Goal: Task Accomplishment & Management: Manage account settings

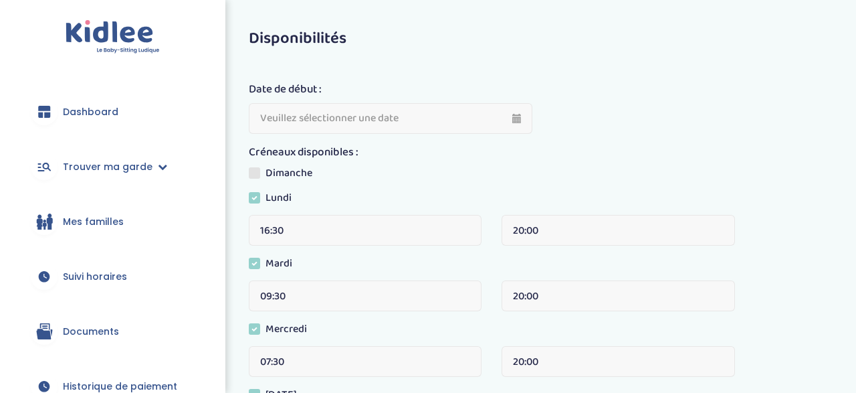
scroll to position [141, 0]
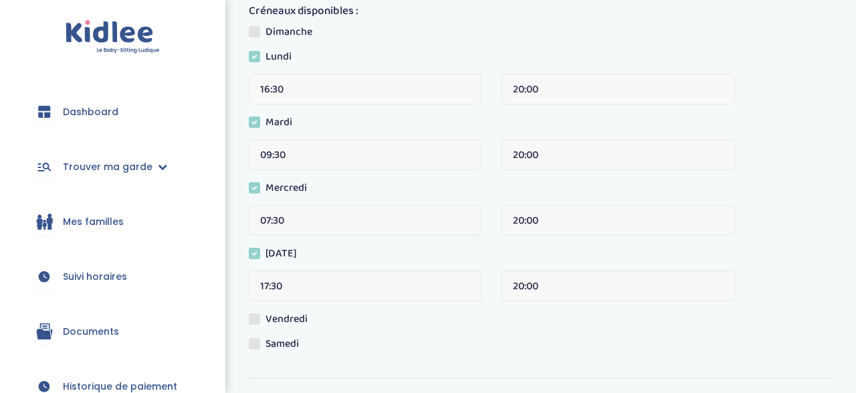
click at [78, 109] on span "Dashboard" at bounding box center [91, 112] width 56 height 14
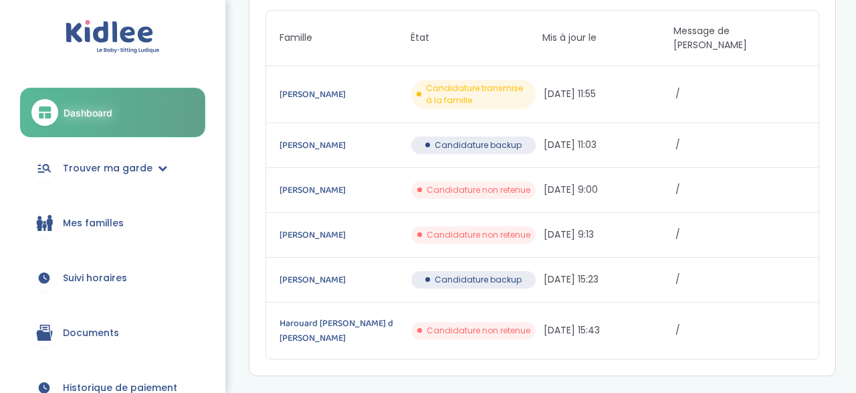
scroll to position [19, 0]
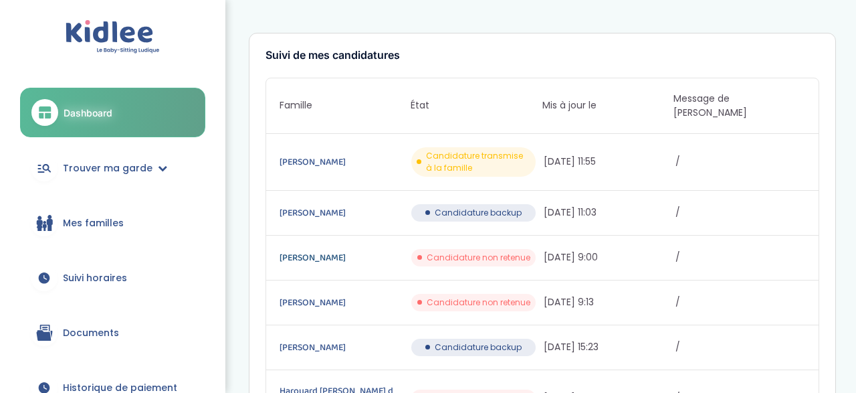
click at [308, 250] on link "Charrouf Ghita" at bounding box center [345, 257] width 130 height 15
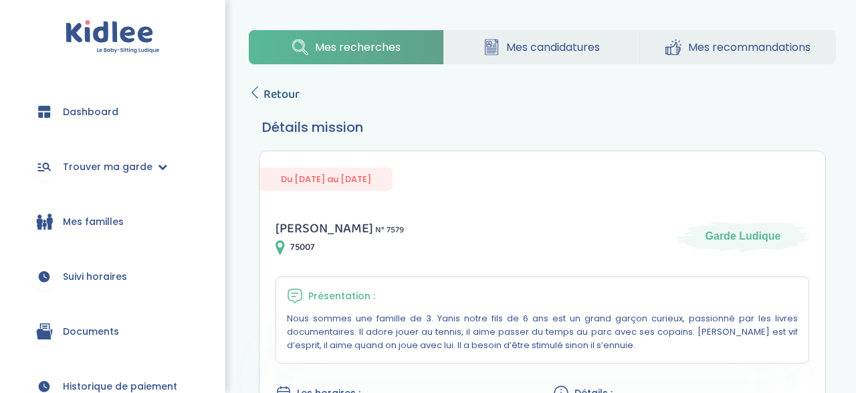
click at [284, 101] on span "Retour" at bounding box center [282, 94] width 36 height 19
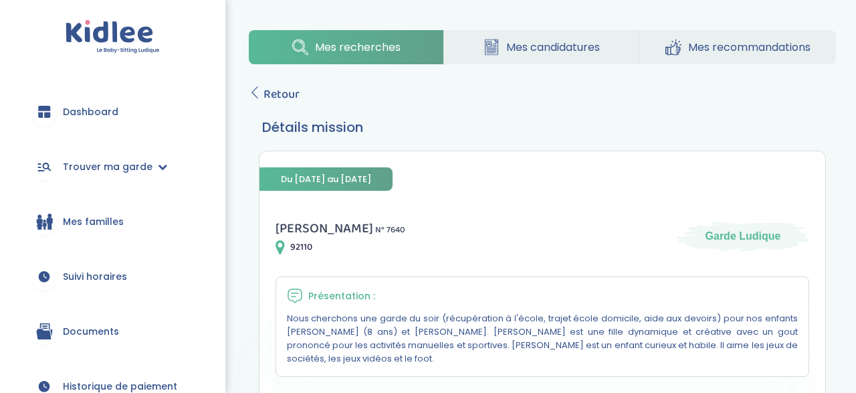
click at [87, 122] on link "Dashboard" at bounding box center [112, 112] width 185 height 48
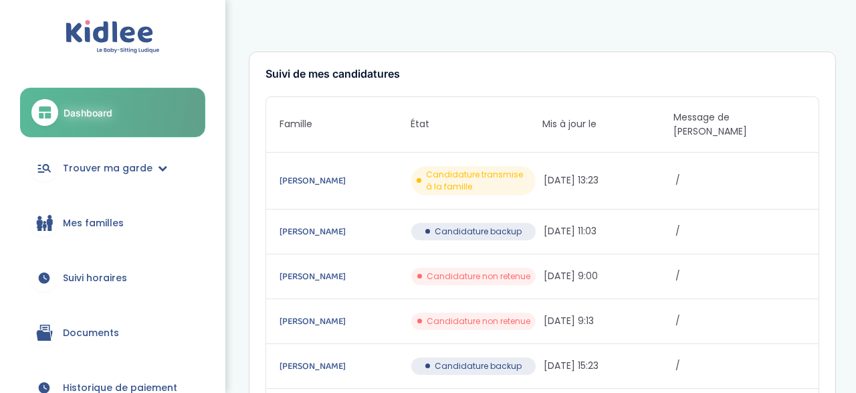
click at [121, 106] on link "Dashboard" at bounding box center [112, 112] width 185 height 49
click at [88, 217] on span "Mes familles" at bounding box center [93, 223] width 61 height 14
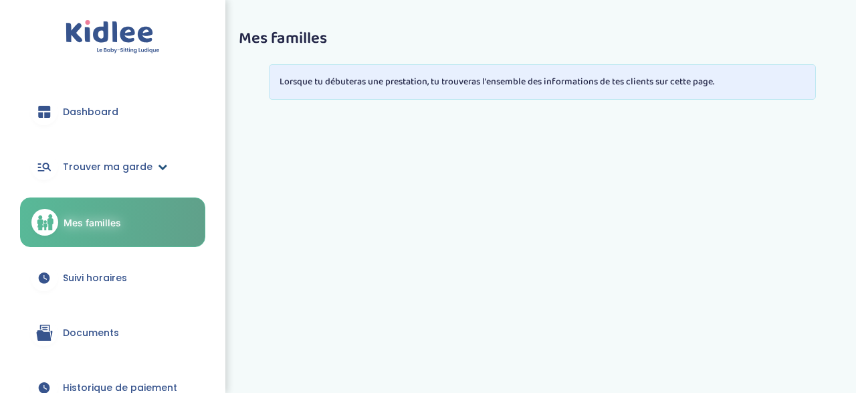
click at [96, 168] on span "Trouver ma garde" at bounding box center [108, 167] width 90 height 14
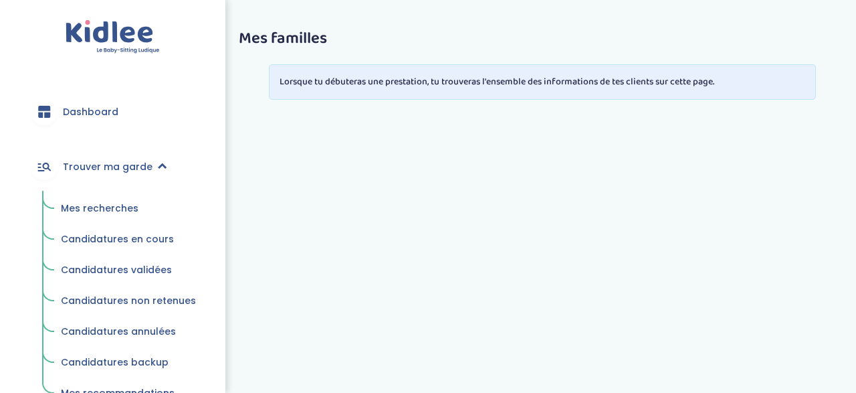
click at [130, 241] on span "Candidatures en cours" at bounding box center [117, 238] width 113 height 13
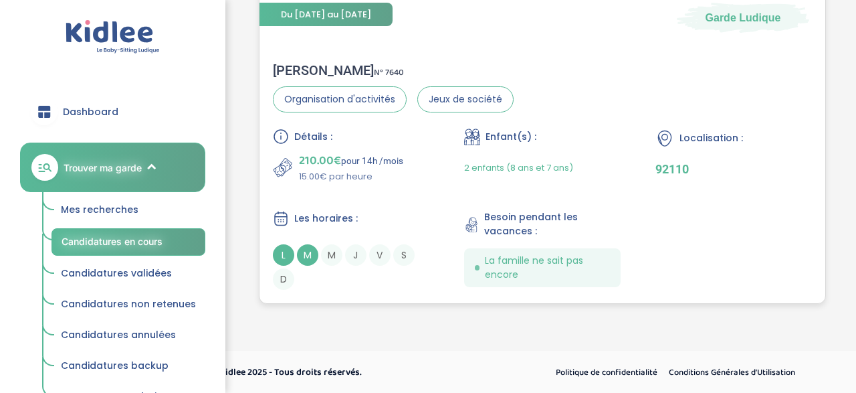
scroll to position [305, 0]
